Goal: Information Seeking & Learning: Check status

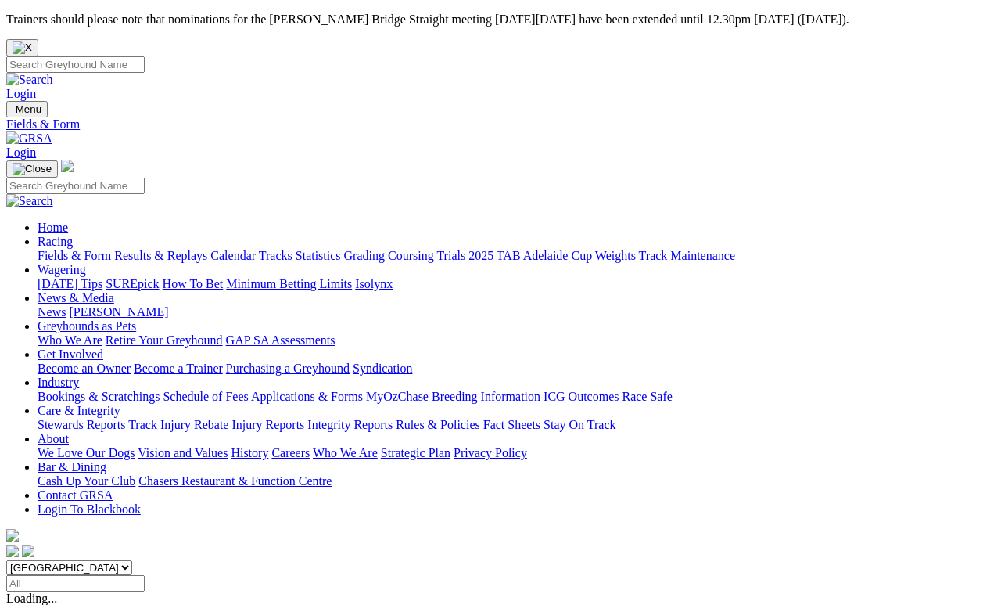
click at [181, 249] on link "Results & Replays" at bounding box center [160, 255] width 93 height 13
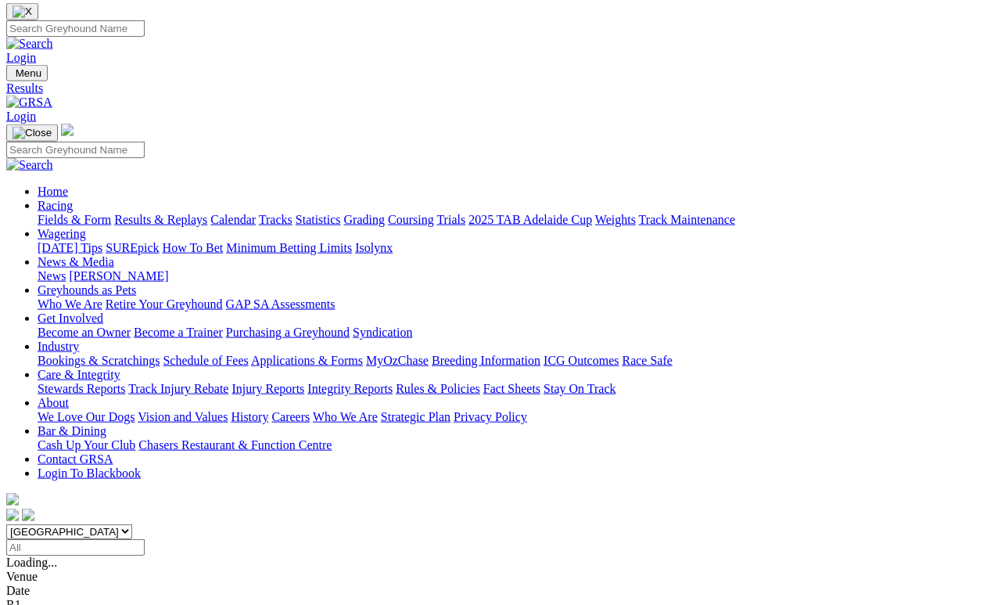
scroll to position [34, 0]
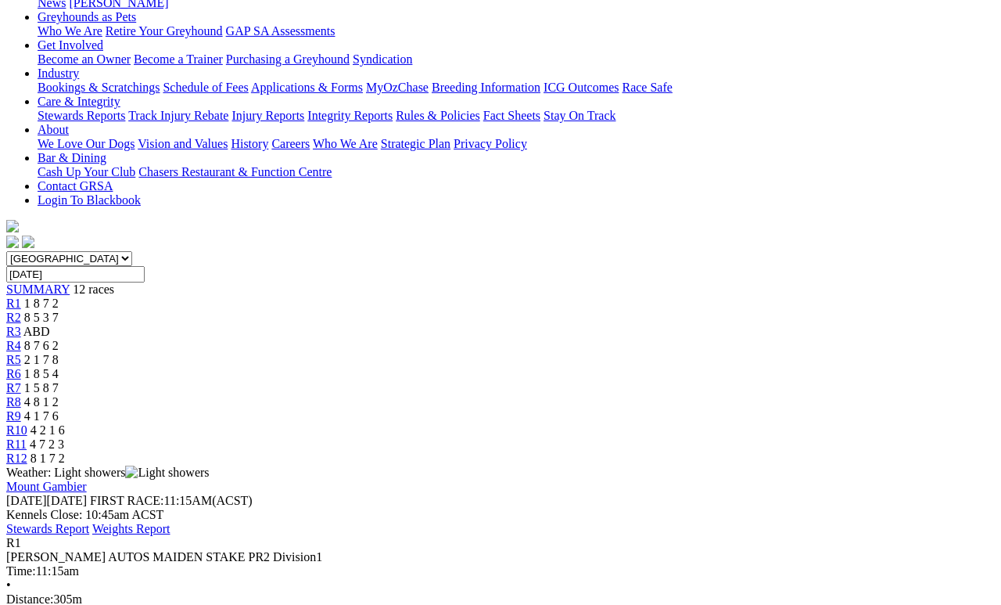
scroll to position [311, 0]
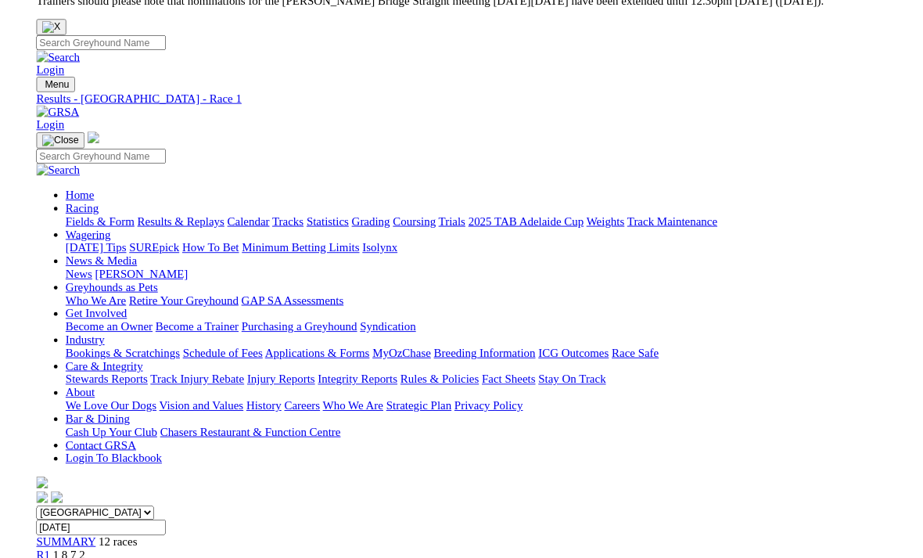
scroll to position [0, 0]
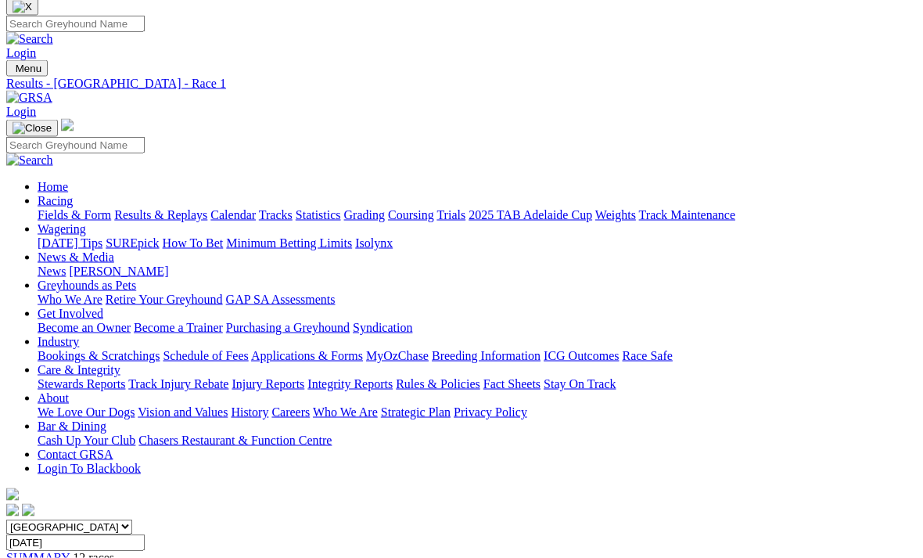
scroll to position [41, 0]
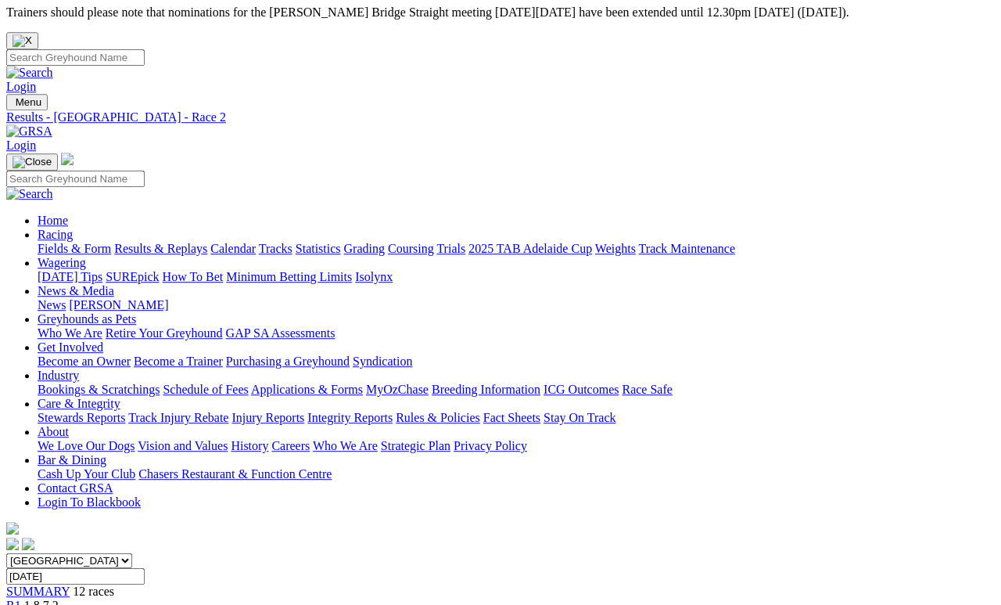
scroll to position [5, 0]
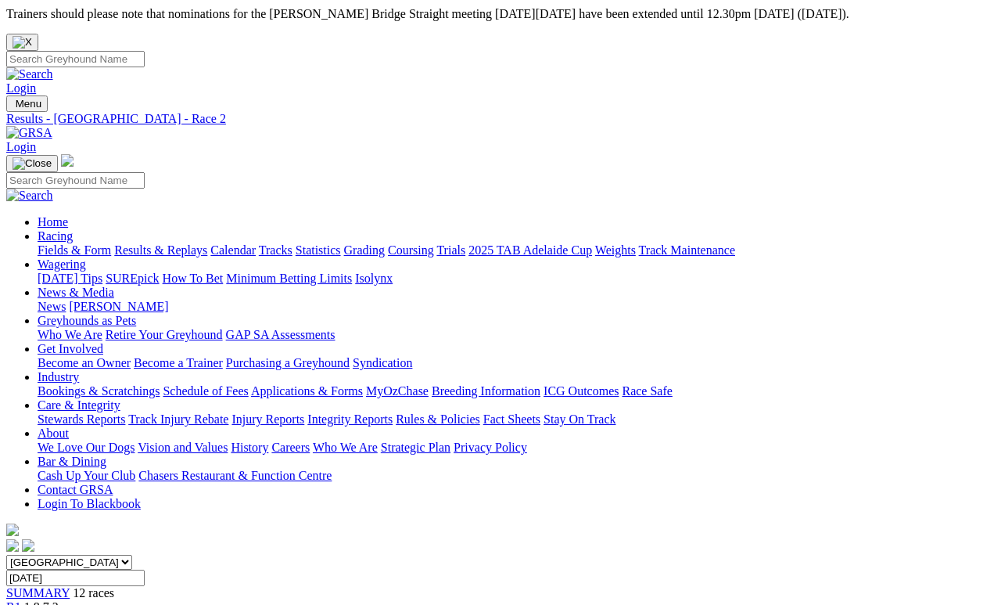
click at [21, 600] on link "R1" at bounding box center [13, 606] width 15 height 13
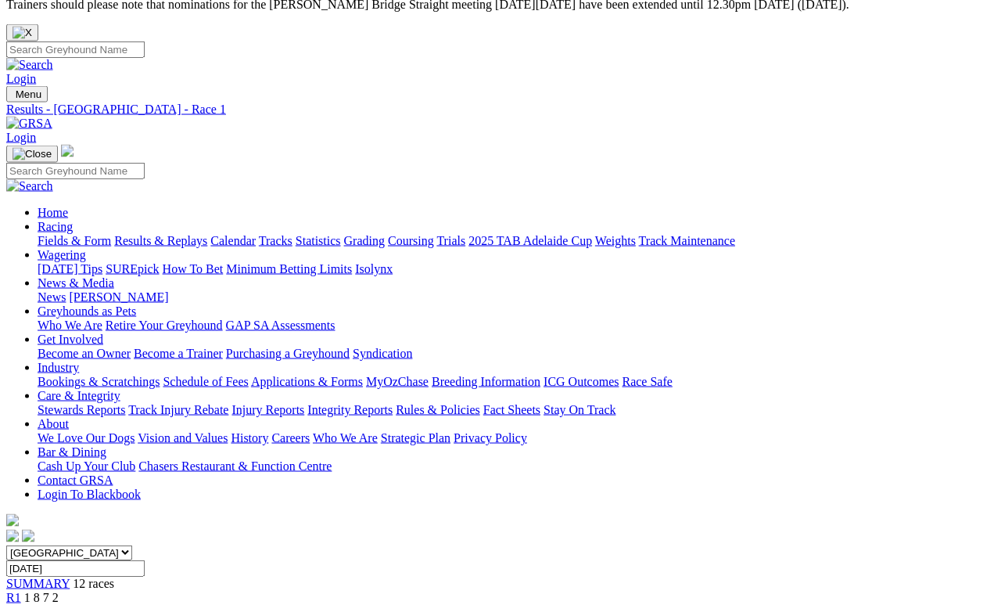
scroll to position [17, 0]
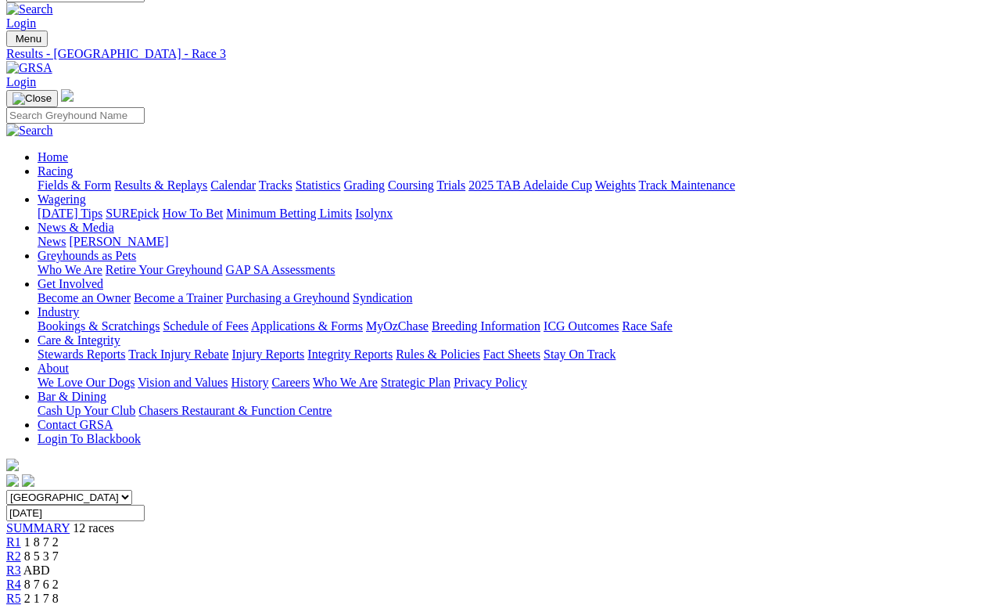
scroll to position [59, 0]
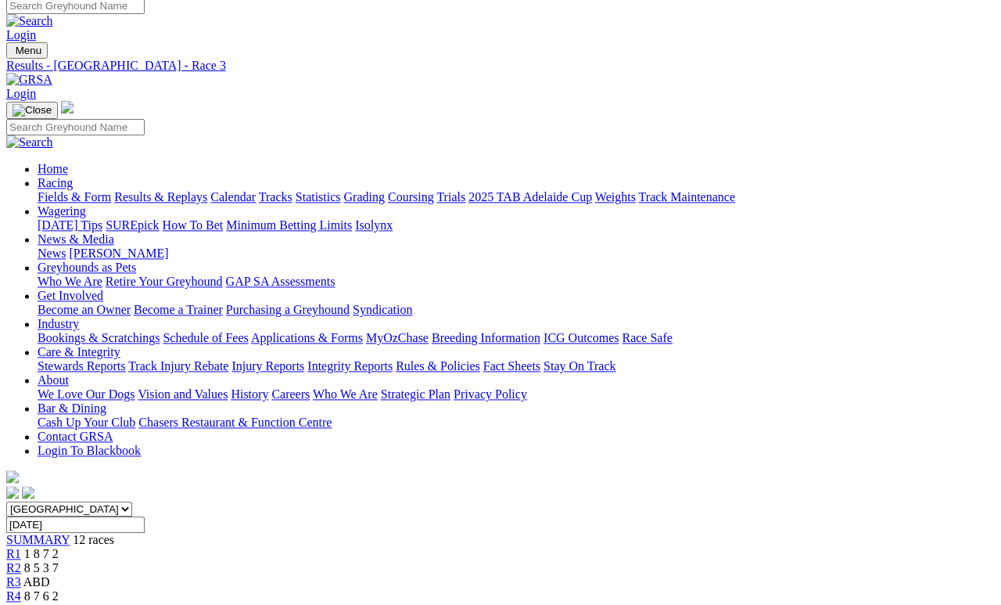
click at [21, 589] on span "R4" at bounding box center [13, 595] width 15 height 13
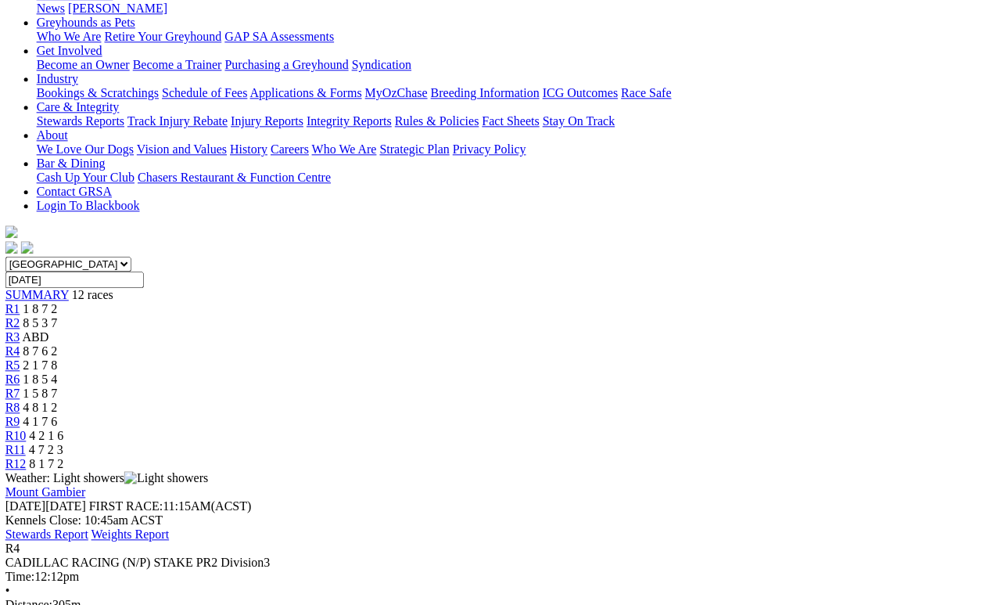
scroll to position [304, 0]
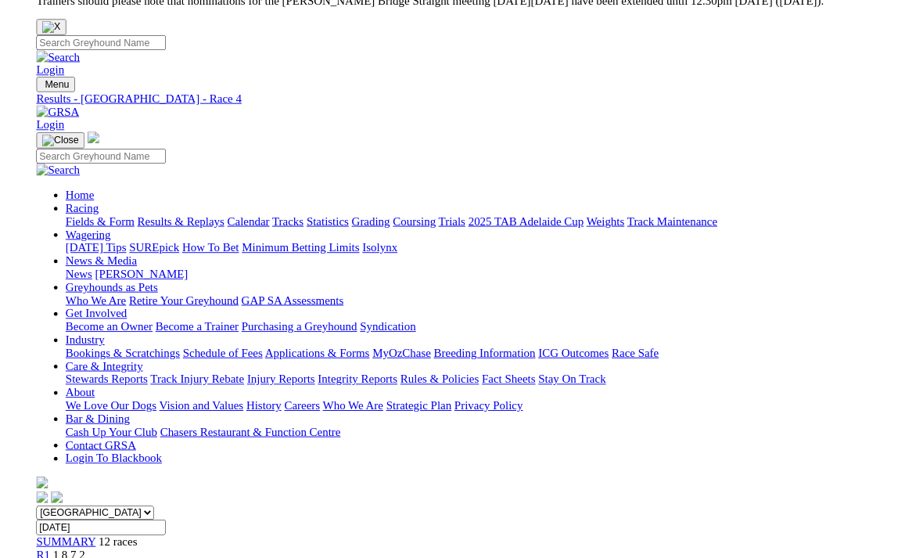
scroll to position [0, 0]
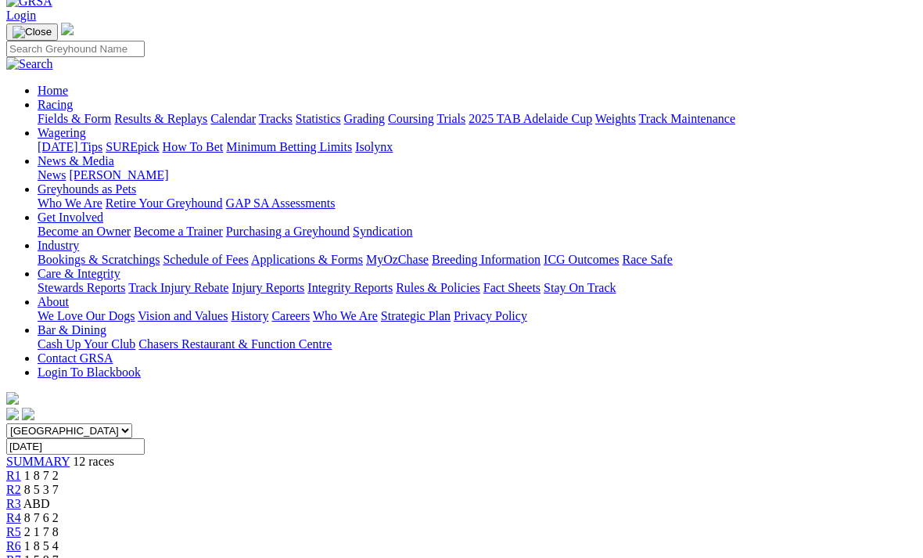
scroll to position [136, 0]
click at [21, 526] on link "R5" at bounding box center [13, 532] width 15 height 13
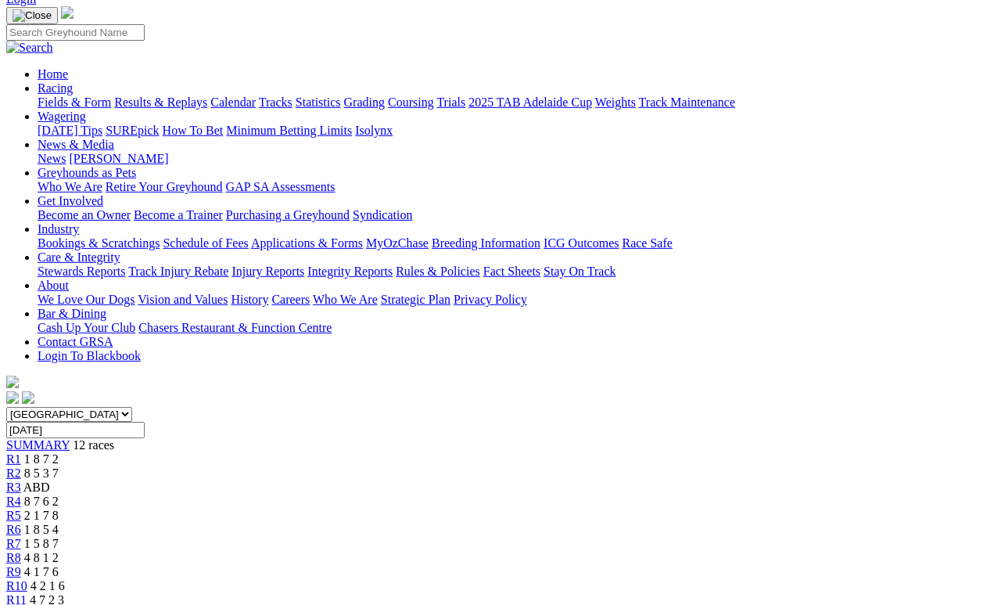
scroll to position [154, 0]
click at [21, 522] on span "R6" at bounding box center [13, 528] width 15 height 13
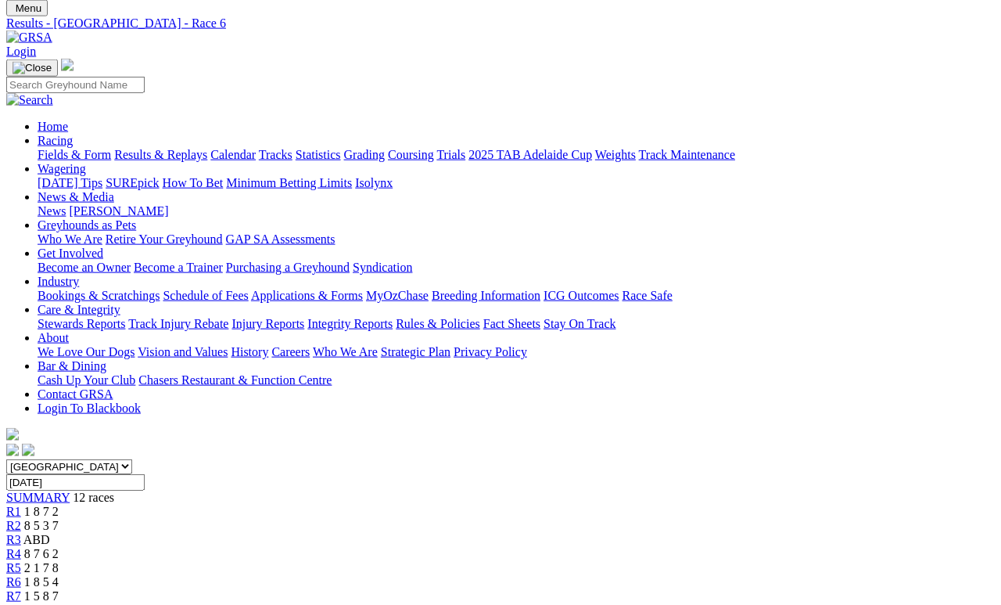
scroll to position [102, 0]
click at [21, 588] on link "R7" at bounding box center [13, 594] width 15 height 13
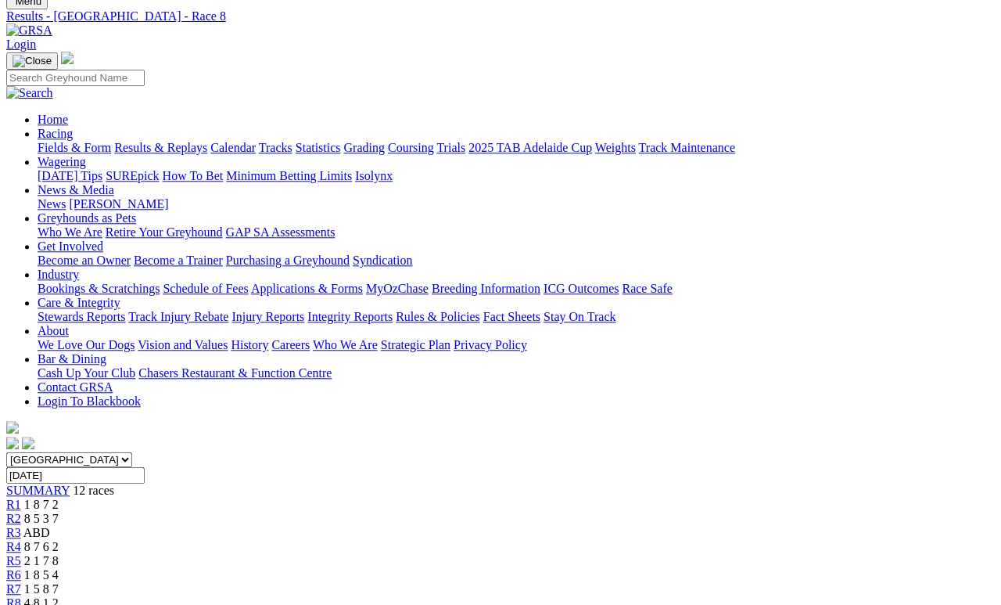
scroll to position [106, 0]
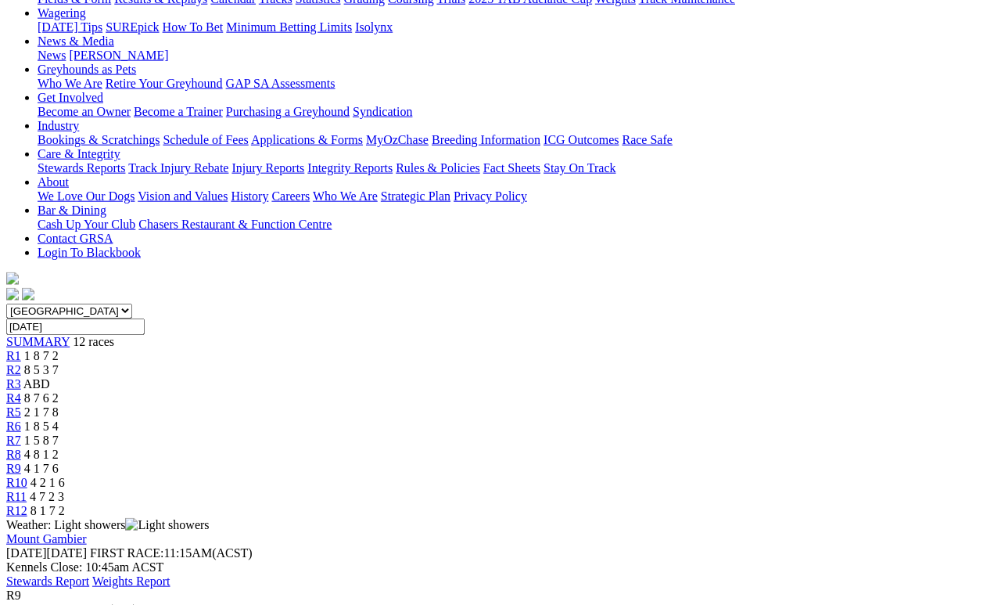
scroll to position [257, 0]
click at [775, 475] on div "R10 4 2 1 6" at bounding box center [500, 482] width 989 height 14
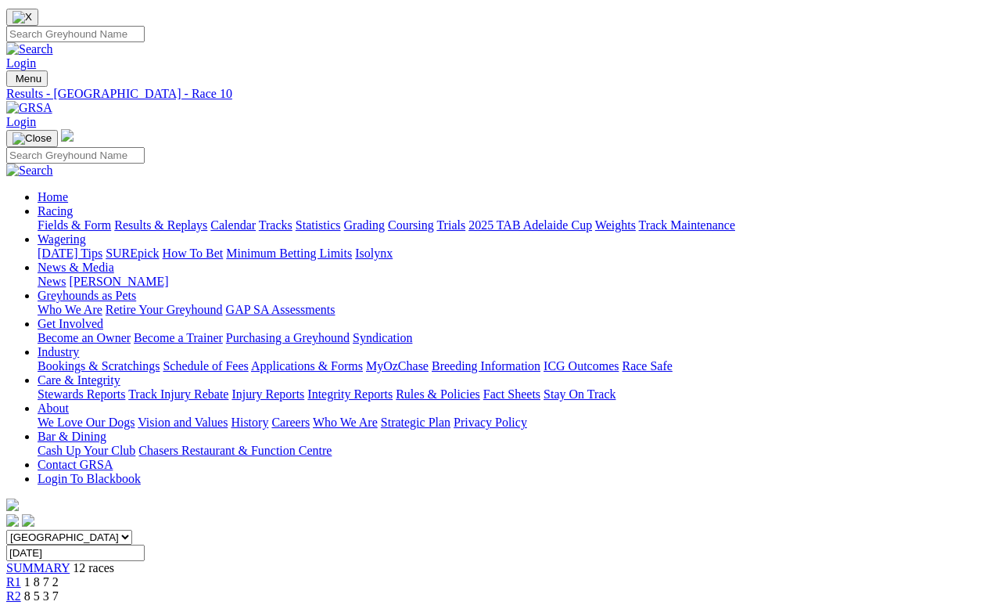
scroll to position [31, 0]
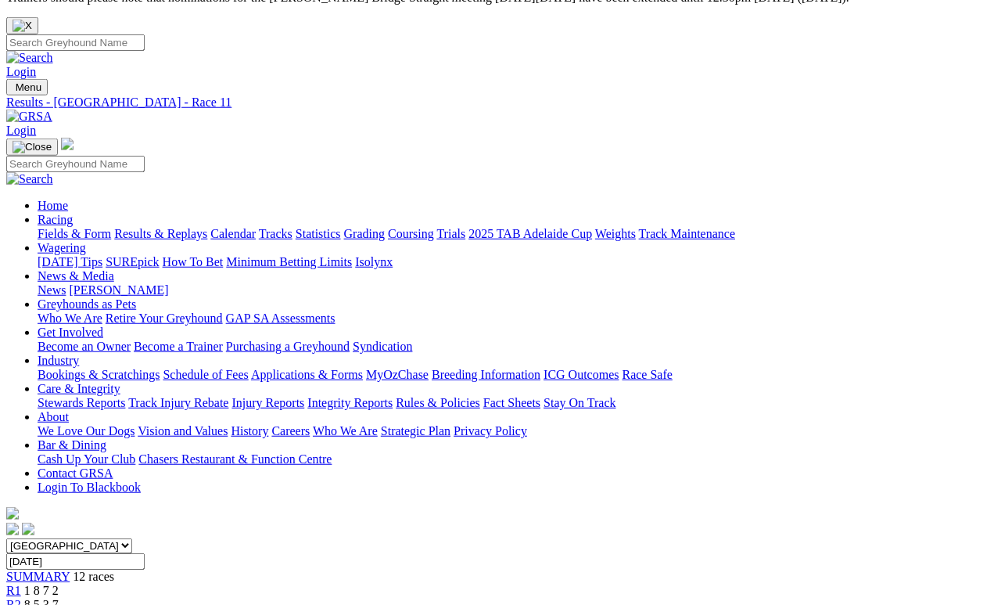
scroll to position [18, 0]
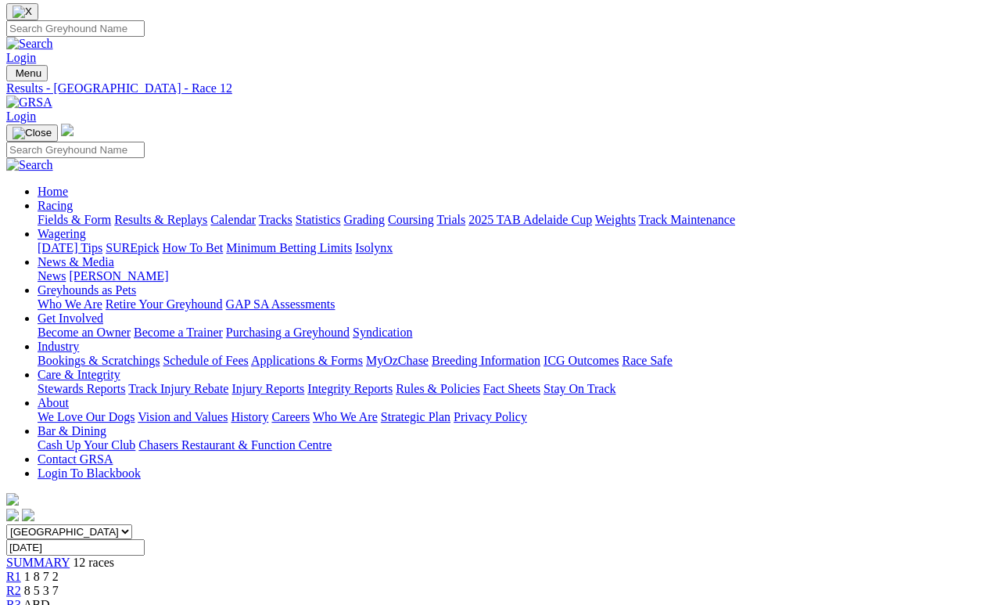
scroll to position [34, 0]
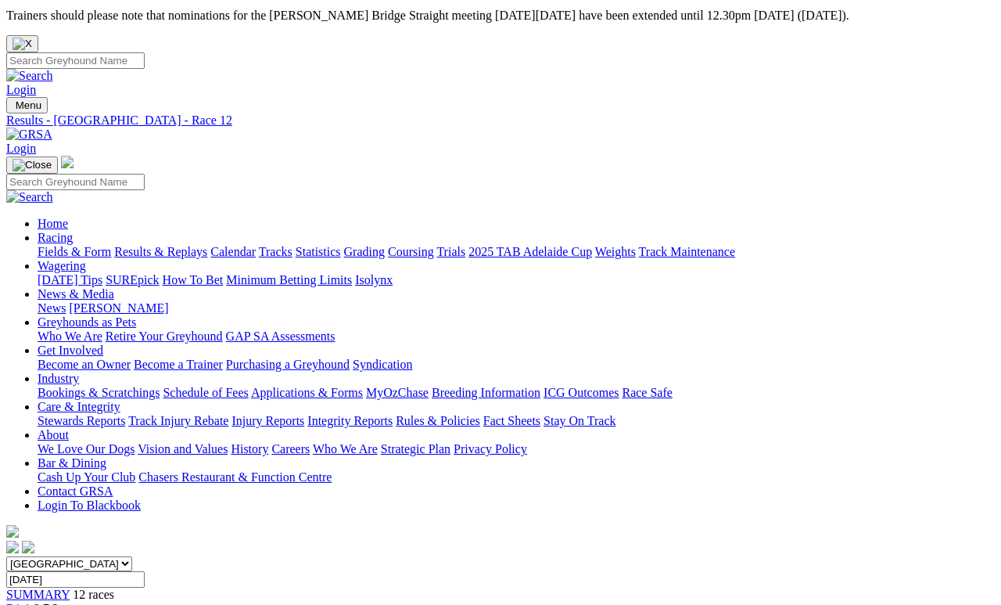
scroll to position [0, 0]
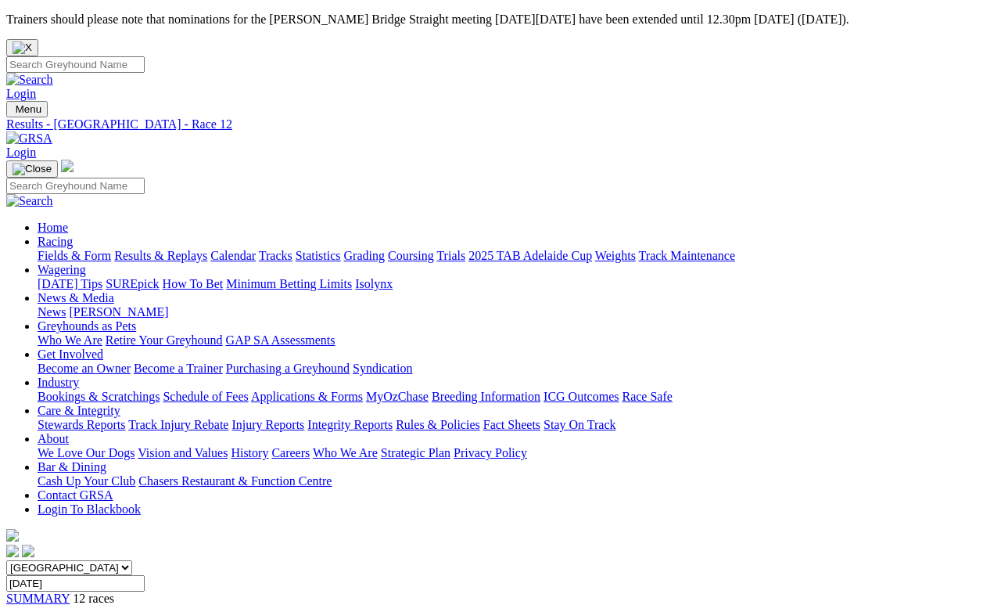
click at [194, 557] on div "R1 1 8 7 2" at bounding box center [500, 612] width 989 height 14
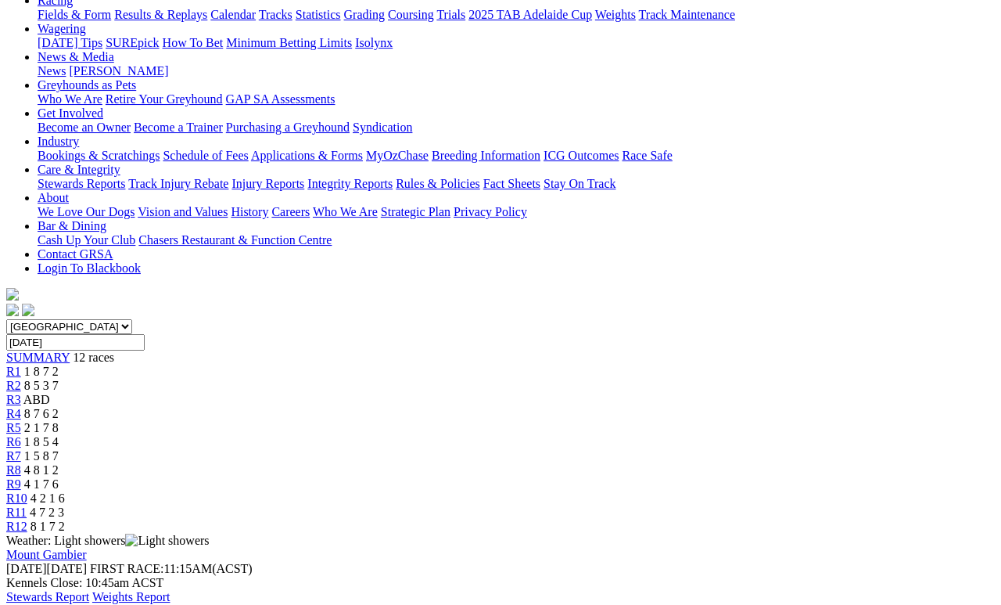
scroll to position [241, 0]
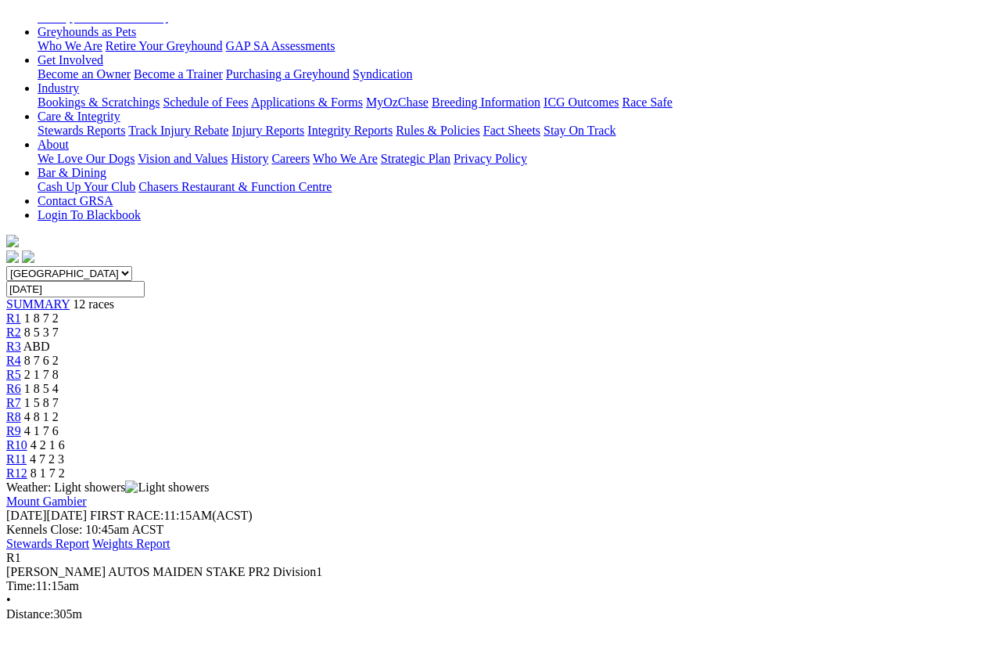
scroll to position [19, 0]
